Goal: Task Accomplishment & Management: Manage account settings

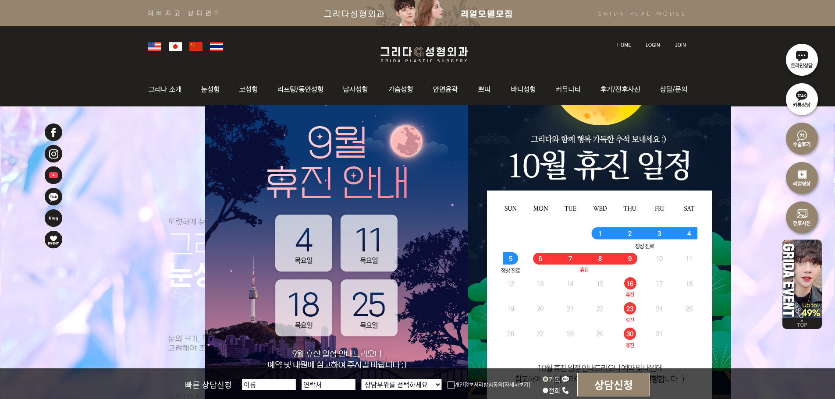
click at [656, 43] on img at bounding box center [653, 45] width 14 height 5
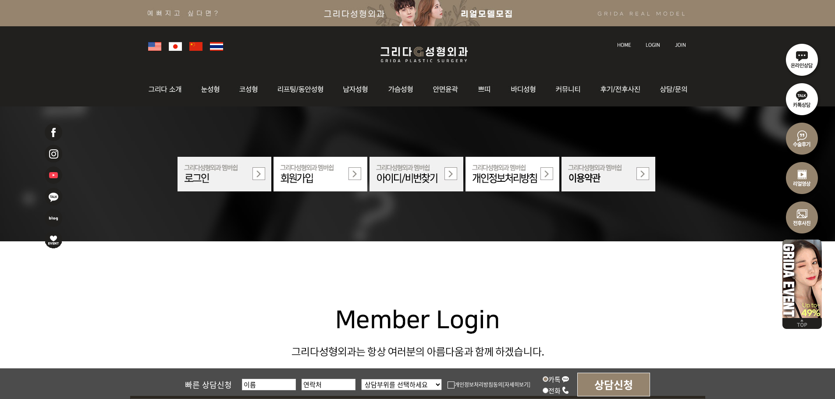
scroll to position [219, 0]
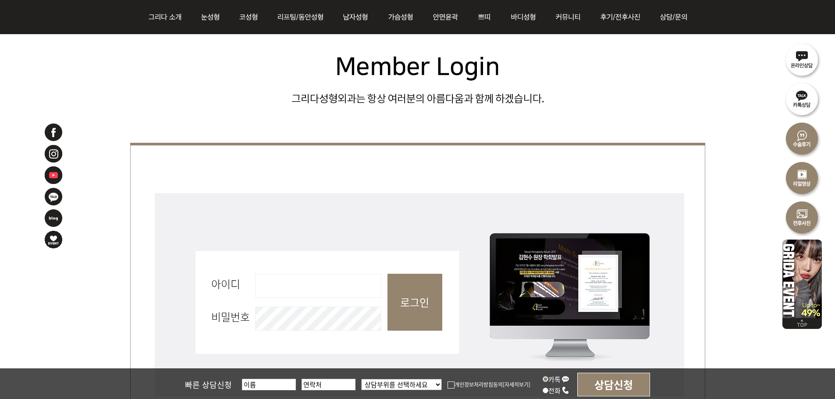
click at [323, 276] on input "아이디 필수" at bounding box center [318, 286] width 126 height 24
type input "admin"
click at [431, 283] on input "로그인" at bounding box center [415, 302] width 55 height 57
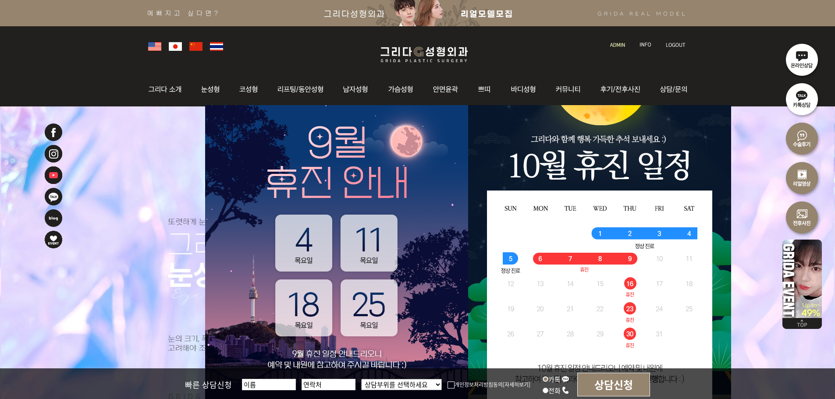
click at [624, 42] on link at bounding box center [618, 37] width 25 height 12
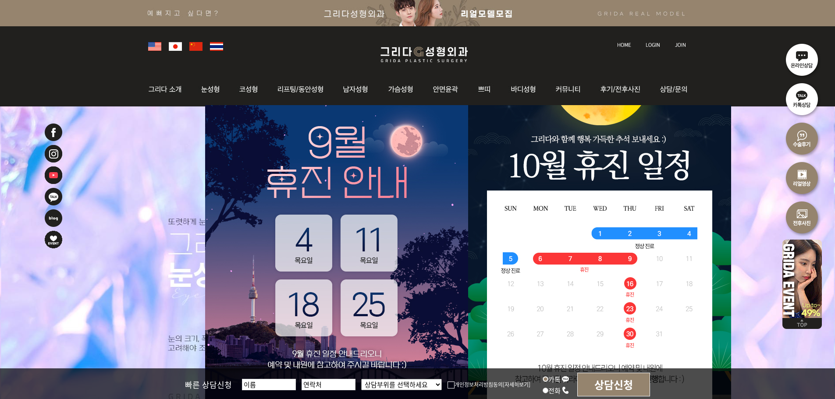
click at [654, 46] on img at bounding box center [653, 45] width 14 height 5
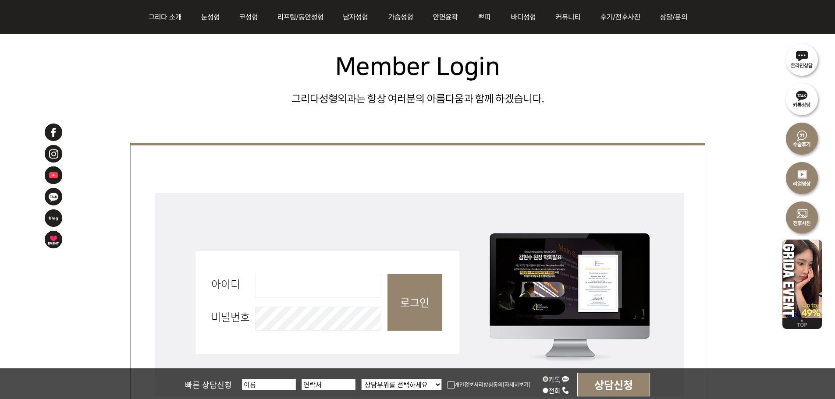
scroll to position [263, 0]
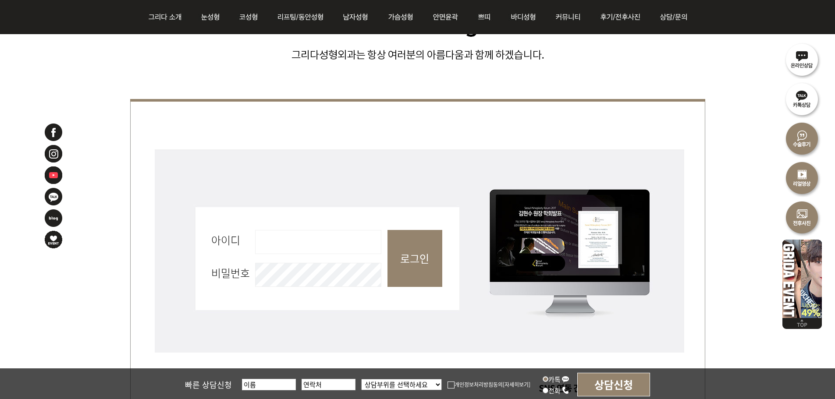
click at [370, 229] on fieldset "회원로그인 아이디 필수 비밀번호 필수 로그인" at bounding box center [417, 263] width 575 height 232
drag, startPoint x: 345, startPoint y: 243, endPoint x: 344, endPoint y: 253, distance: 10.2
click at [345, 243] on input "아이디 필수" at bounding box center [318, 242] width 126 height 24
type input "admin"
click at [408, 260] on input "로그인" at bounding box center [415, 258] width 55 height 57
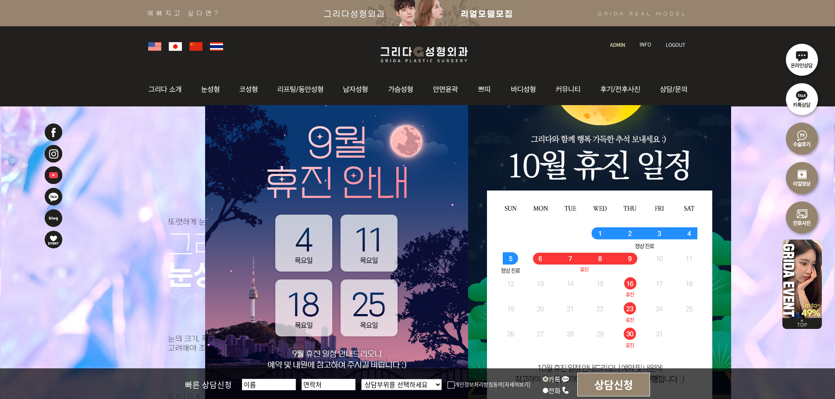
click at [611, 43] on img at bounding box center [617, 45] width 15 height 5
